Goal: Information Seeking & Learning: Learn about a topic

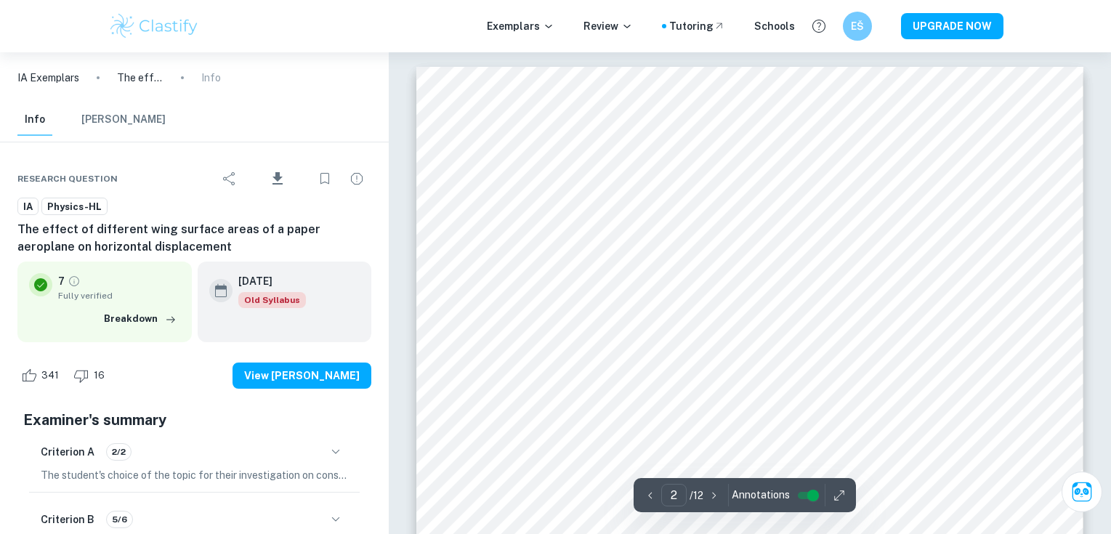
scroll to position [1605, 0]
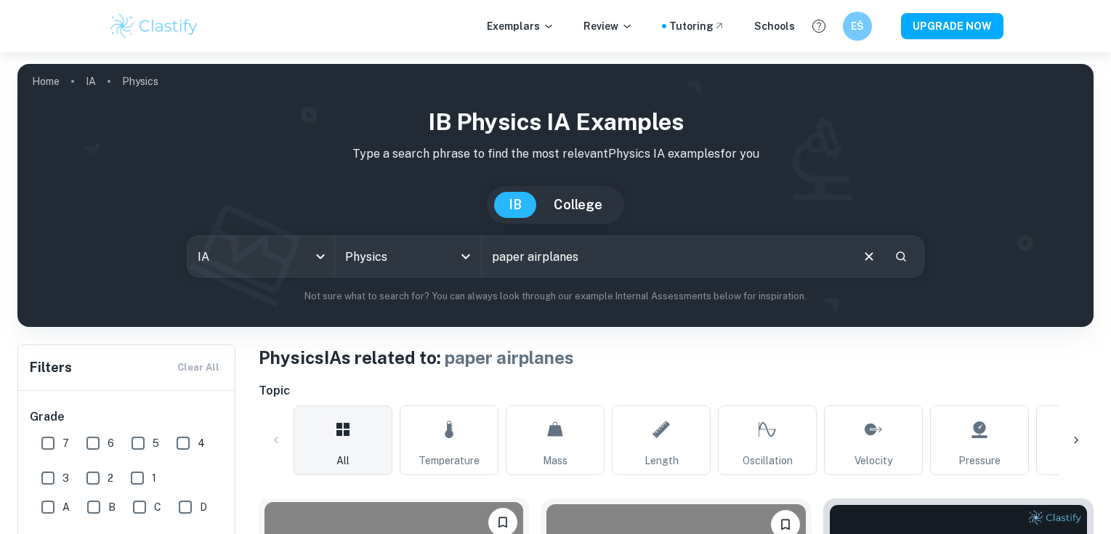
scroll to position [266, 0]
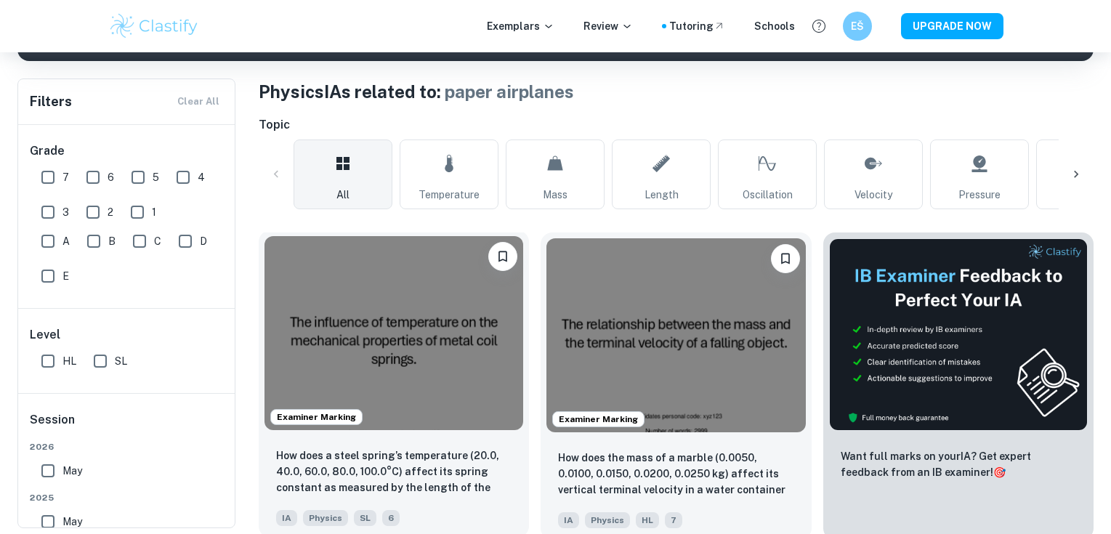
click at [432, 342] on img at bounding box center [394, 333] width 259 height 194
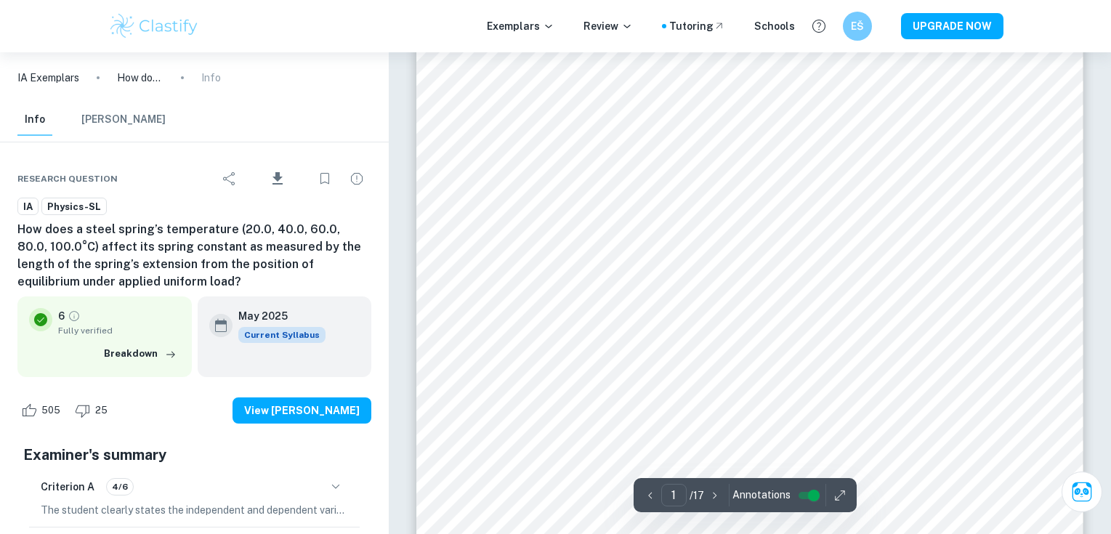
scroll to position [84, 0]
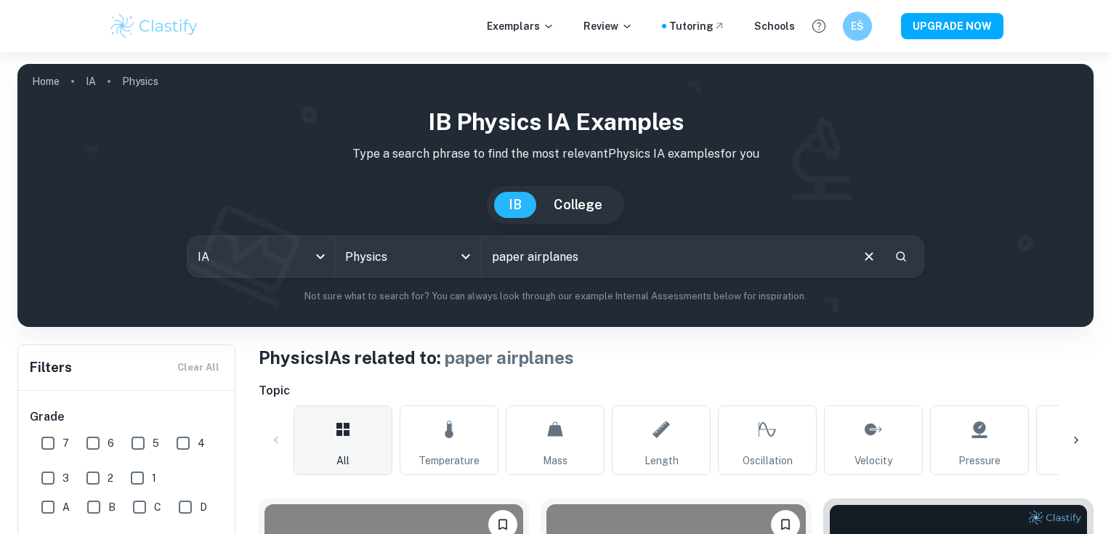
click at [586, 258] on input "paper airplanes" at bounding box center [665, 256] width 367 height 41
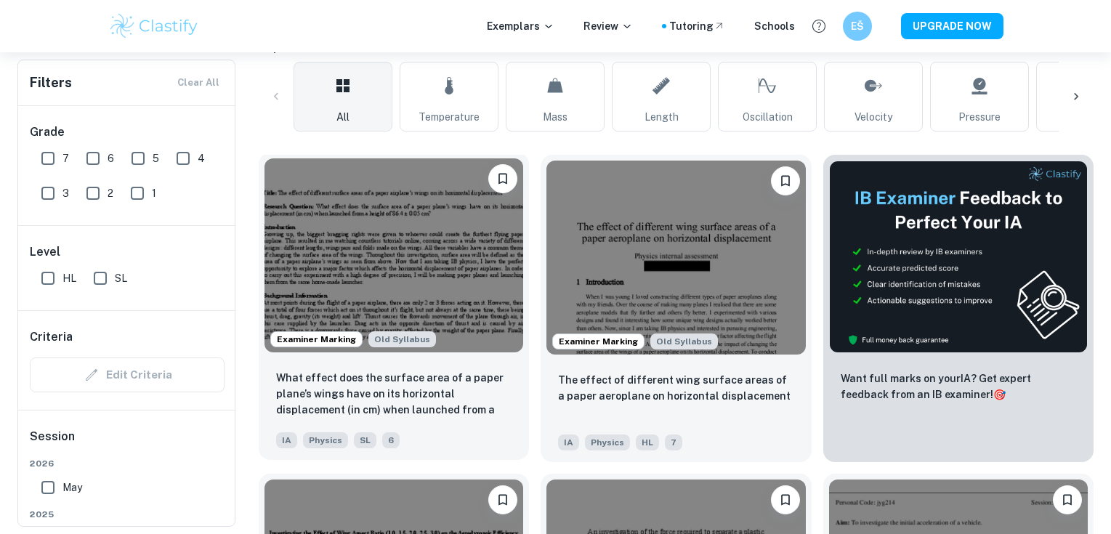
click at [422, 263] on img at bounding box center [394, 255] width 259 height 194
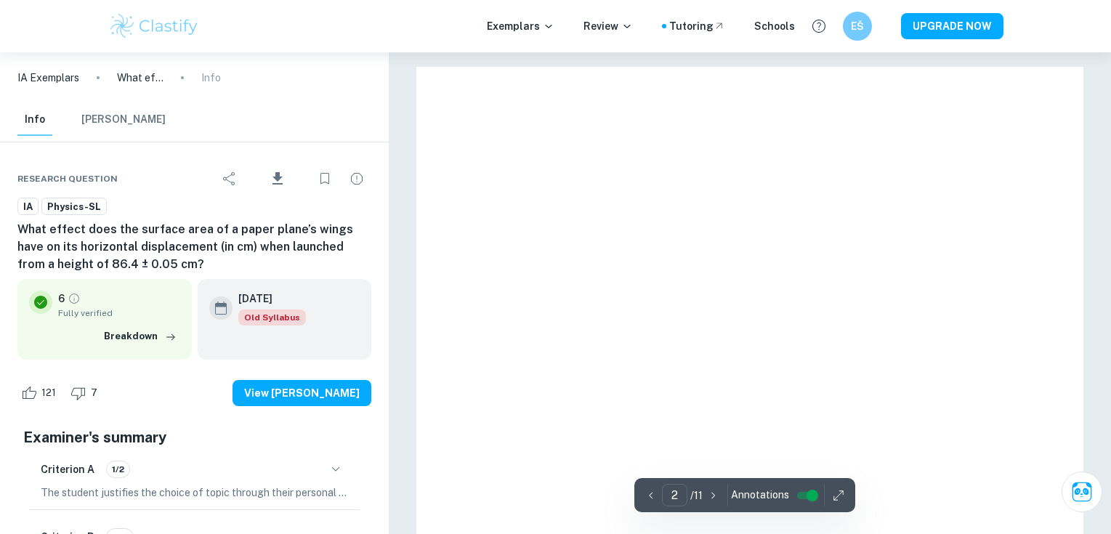
type input "1"
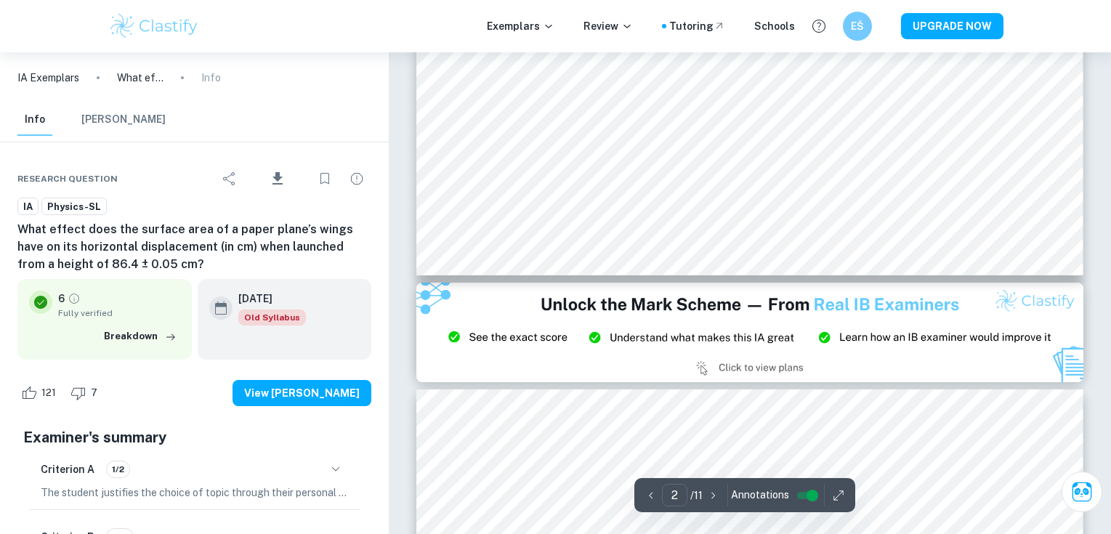
type input "3"
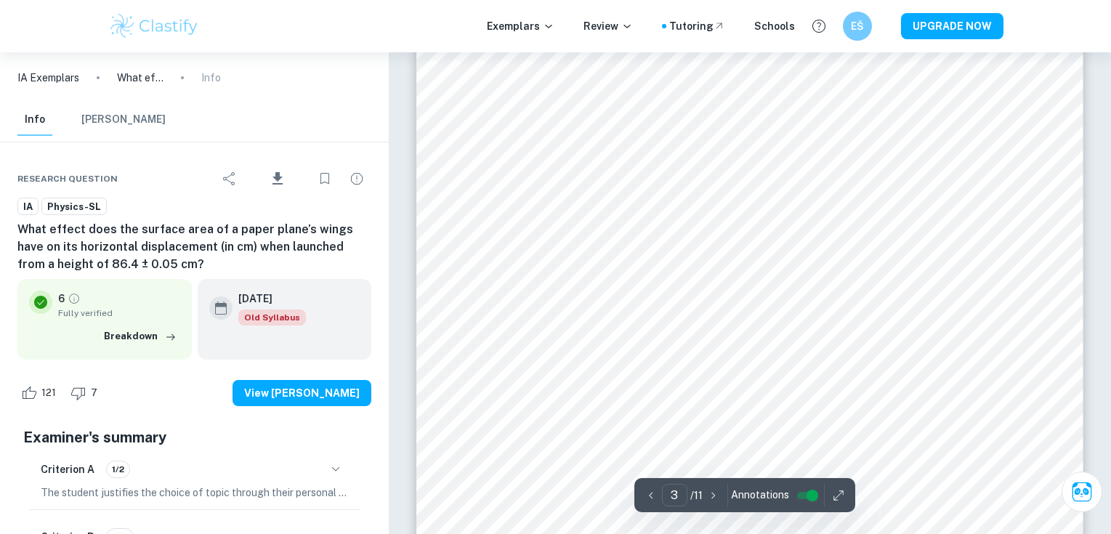
scroll to position [2220, 0]
